Goal: Check status: Check status

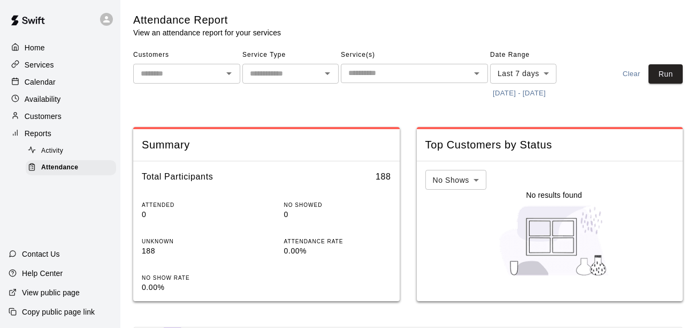
click at [528, 98] on button "[DATE] - [DATE]" at bounding box center [519, 93] width 58 height 17
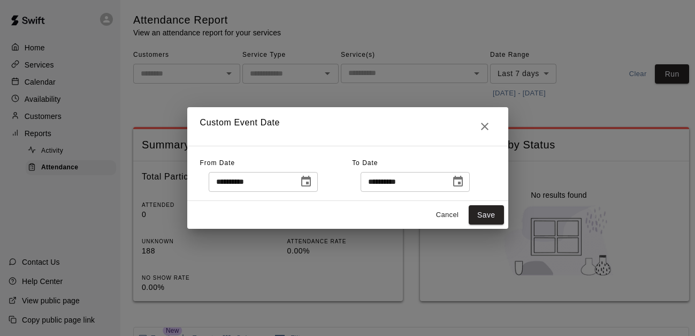
click at [313, 181] on icon "Choose date, selected date is Oct 6, 2025" at bounding box center [306, 181] width 13 height 13
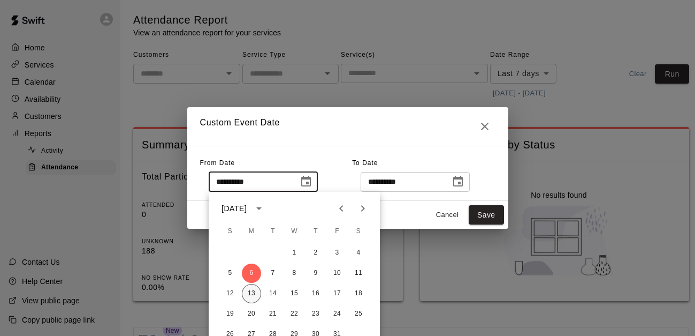
click at [258, 294] on button "13" at bounding box center [251, 293] width 19 height 19
type input "**********"
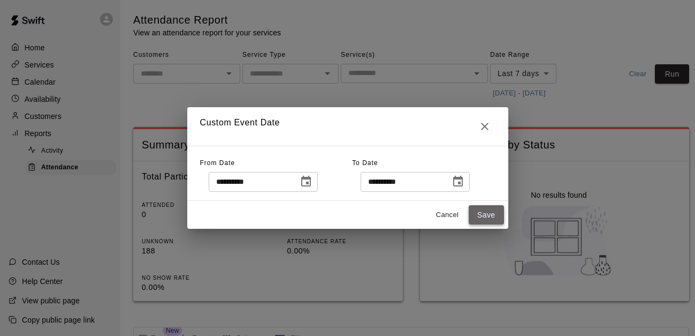
click at [491, 213] on button "Save" at bounding box center [486, 215] width 35 height 20
type input "******"
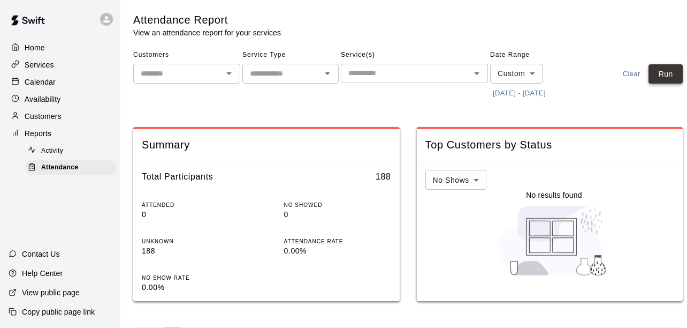
click at [680, 75] on button "Run" at bounding box center [666, 74] width 34 height 20
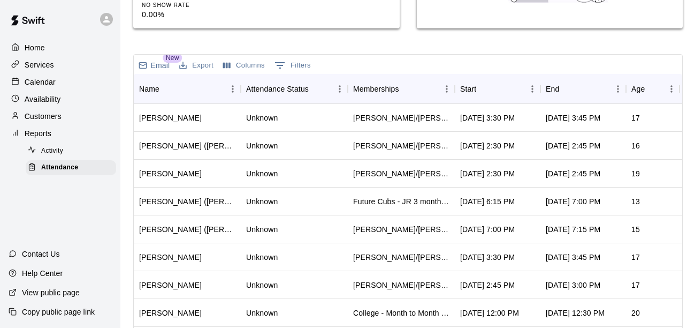
scroll to position [273, 0]
click at [485, 88] on icon "Sort" at bounding box center [484, 89] width 10 height 10
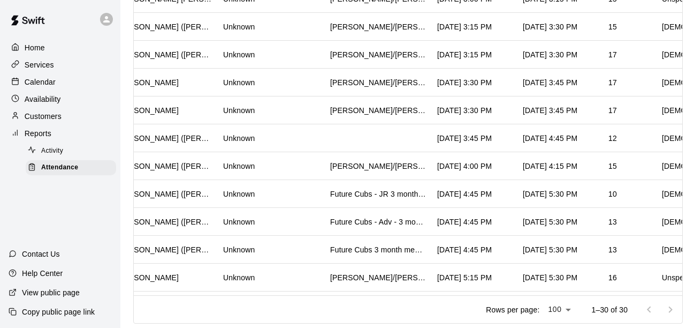
scroll to position [208, 0]
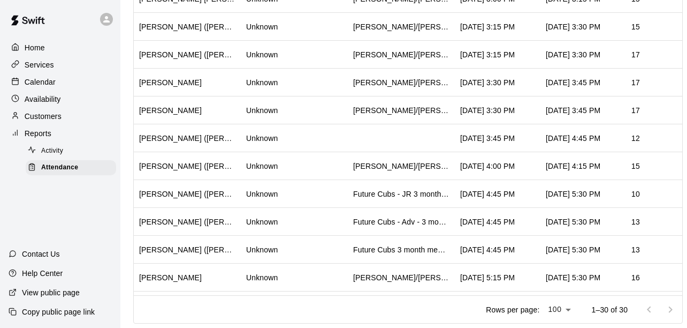
click at [61, 163] on link "Attendance" at bounding box center [73, 167] width 95 height 17
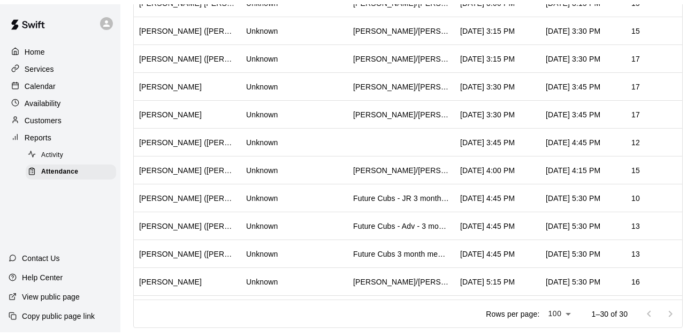
scroll to position [0, 0]
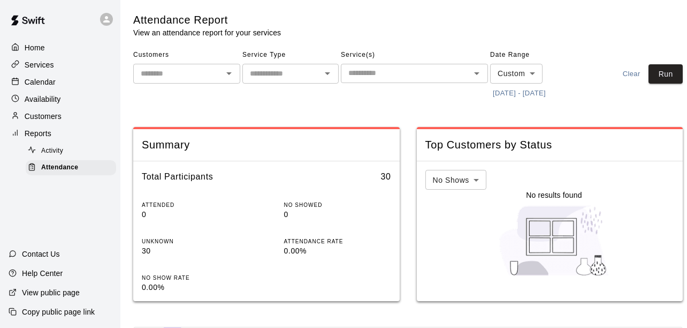
click at [62, 155] on span "Activity" at bounding box center [52, 151] width 22 height 11
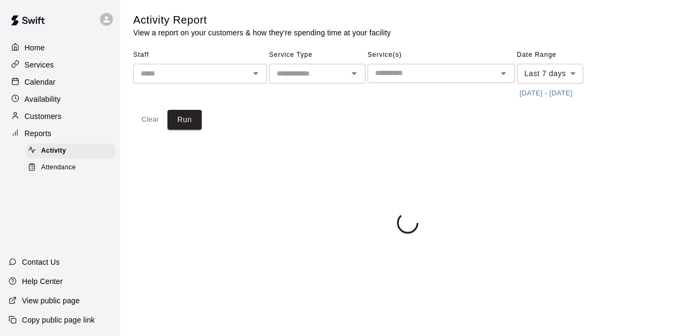
click at [46, 79] on p "Calendar" at bounding box center [40, 82] width 31 height 11
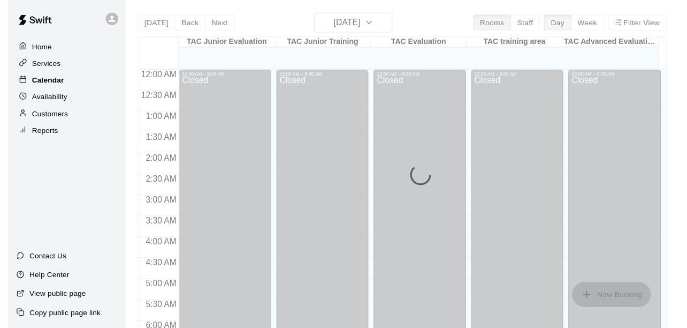
scroll to position [513, 0]
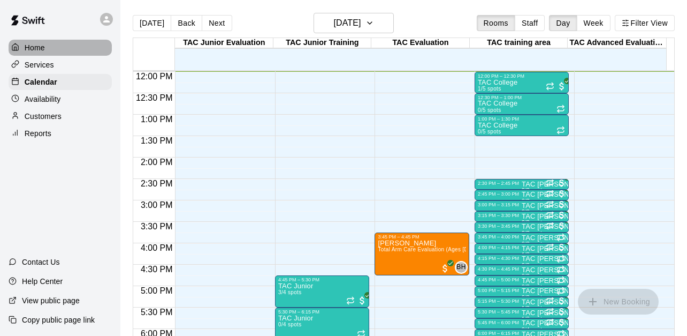
click at [40, 51] on p "Home" at bounding box center [35, 47] width 20 height 11
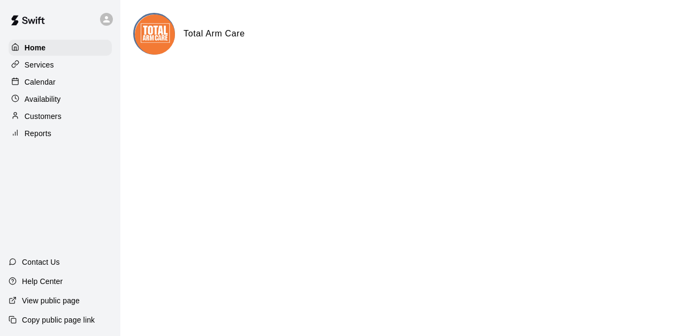
click at [42, 139] on p "Reports" at bounding box center [38, 133] width 27 height 11
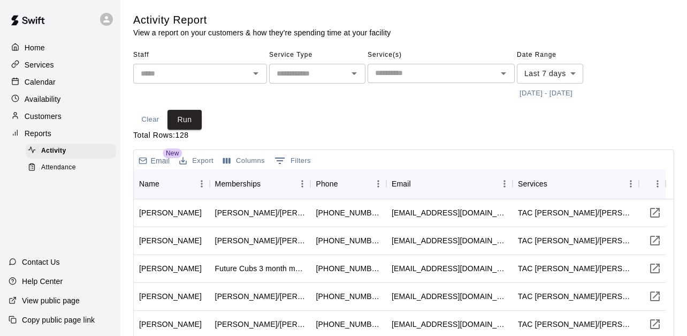
click at [77, 180] on div "Home Services Calendar Availability Customers Reports Activity Attendance Conta…" at bounding box center [60, 168] width 120 height 336
click at [77, 175] on div "Attendance" at bounding box center [71, 167] width 90 height 15
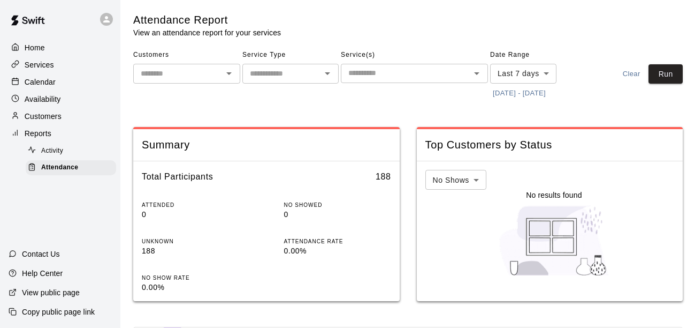
click at [515, 89] on button "[DATE] - [DATE]" at bounding box center [519, 93] width 58 height 17
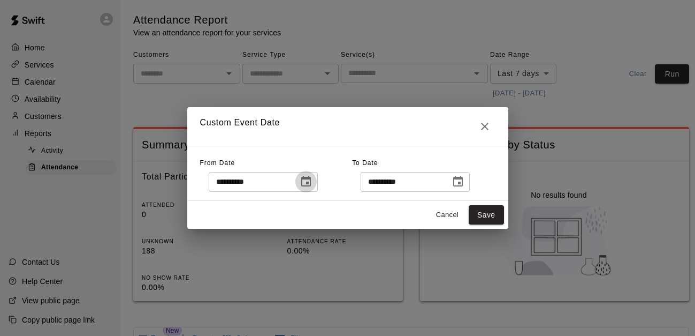
click at [313, 184] on icon "Choose date, selected date is Oct 6, 2025" at bounding box center [306, 181] width 13 height 13
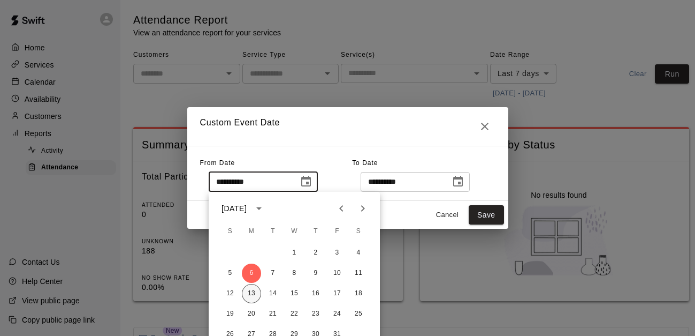
click at [244, 290] on button "13" at bounding box center [251, 293] width 19 height 19
type input "**********"
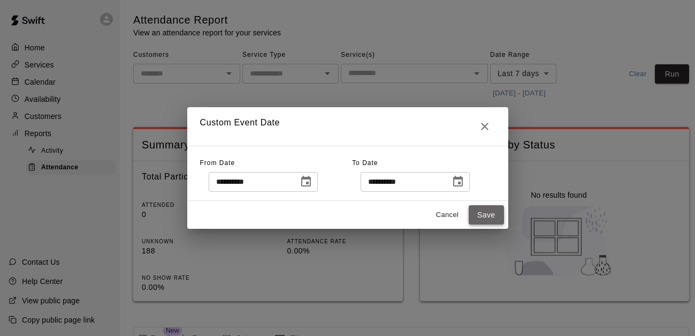
click at [483, 219] on button "Save" at bounding box center [486, 215] width 35 height 20
type input "******"
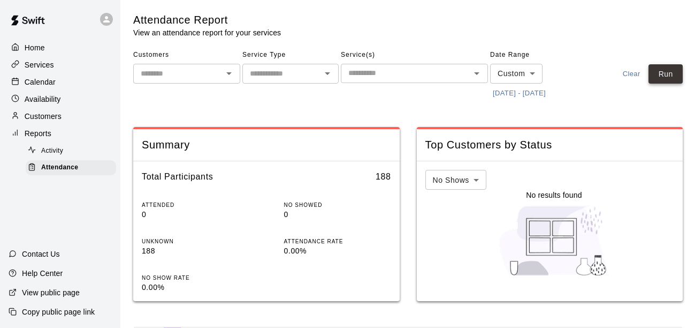
click at [667, 68] on button "Run" at bounding box center [666, 74] width 34 height 20
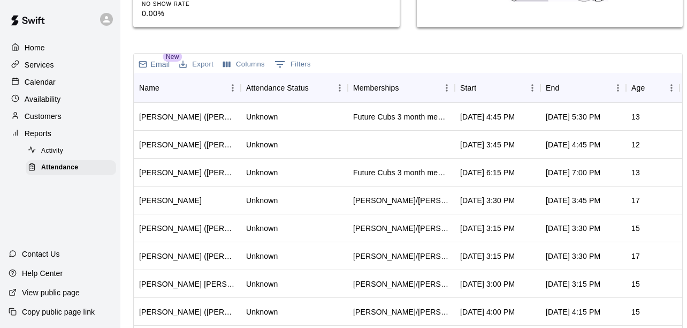
scroll to position [274, 0]
click at [499, 92] on div "Start" at bounding box center [492, 87] width 64 height 30
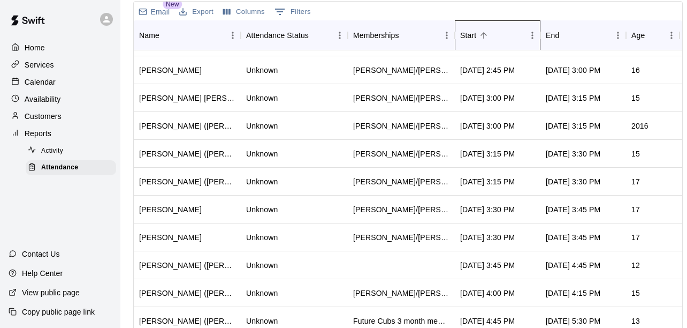
scroll to position [0, 0]
